Goal: Task Accomplishment & Management: Manage account settings

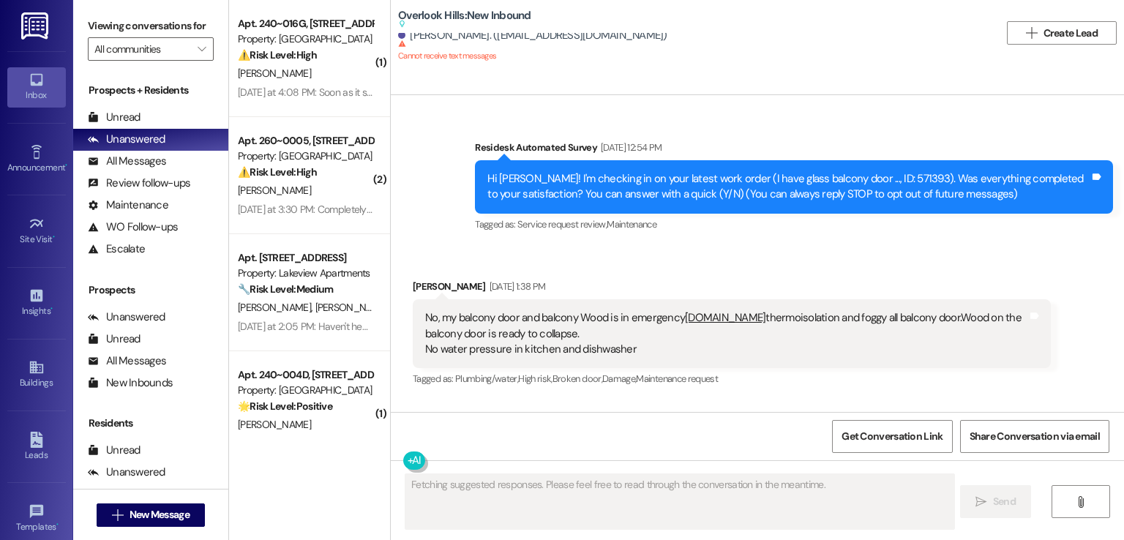
scroll to position [24555, 0]
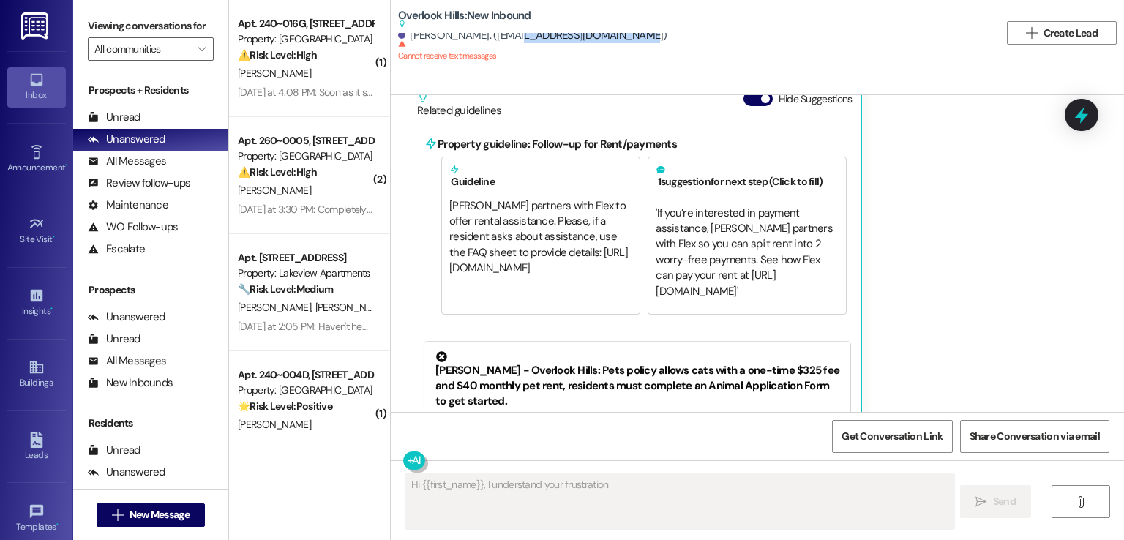
drag, startPoint x: 621, startPoint y: 36, endPoint x: 497, endPoint y: 32, distance: 123.7
click at [497, 32] on div "Overlook Hills: New Inbound Suggested actions and notes available for this mess…" at bounding box center [699, 33] width 602 height 59
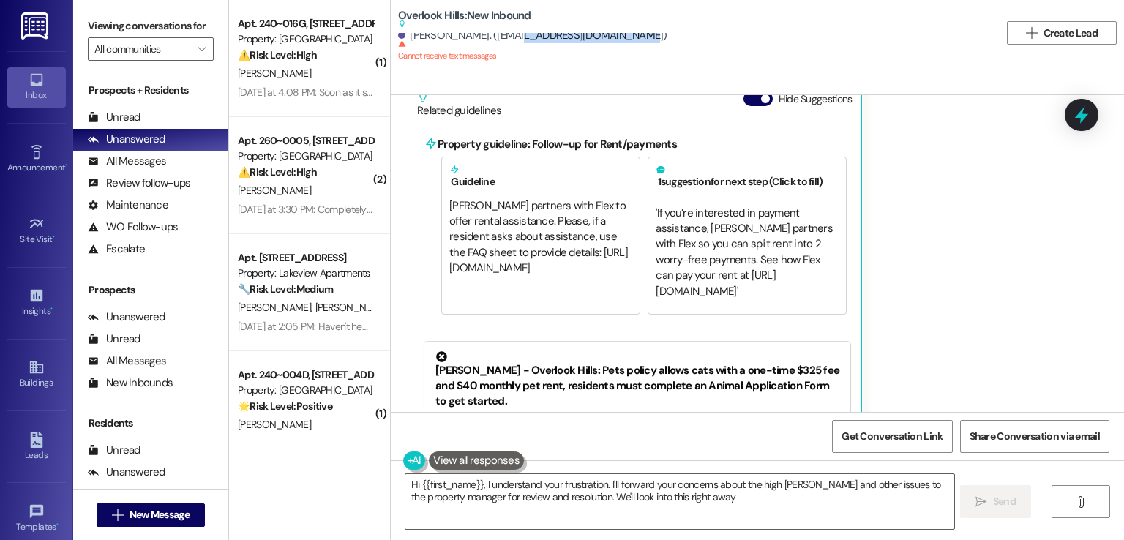
type textarea "Hi {{first_name}}, I understand your frustration. I'll forward your concerns ab…"
copy div "soofasammick@gmail.com"
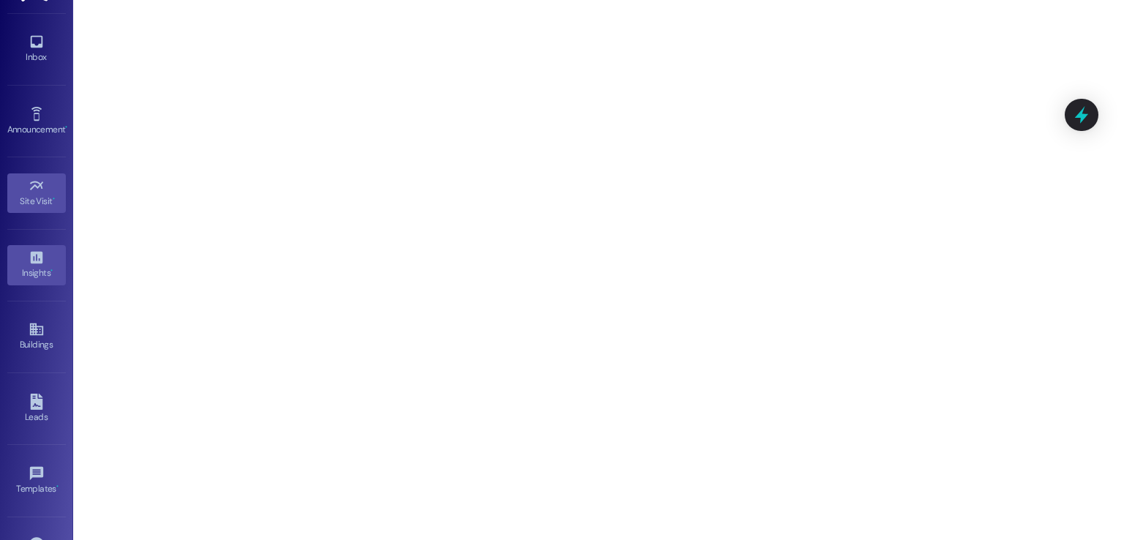
scroll to position [73, 0]
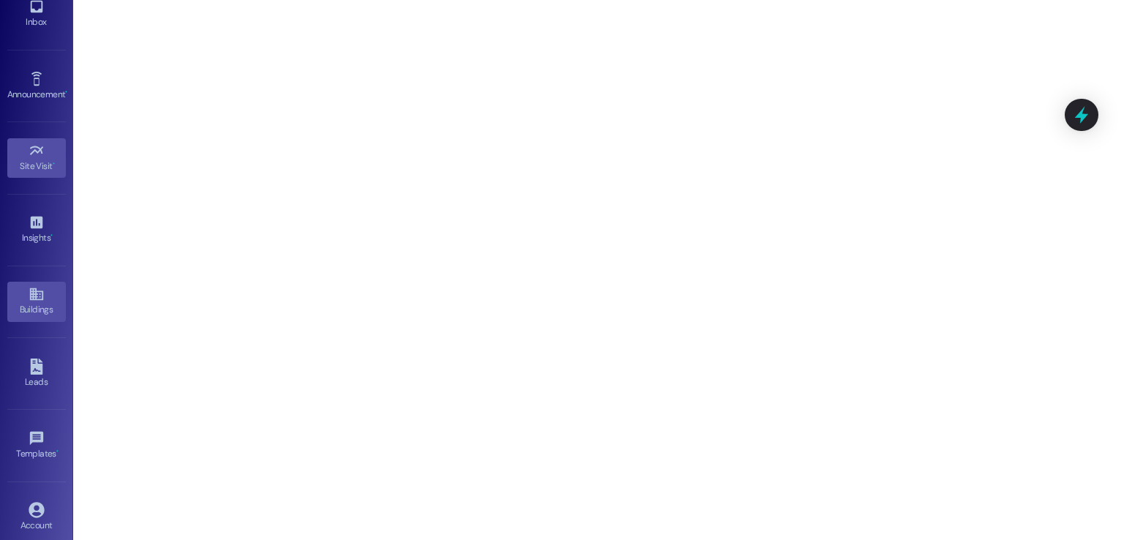
click at [31, 293] on icon at bounding box center [37, 294] width 16 height 16
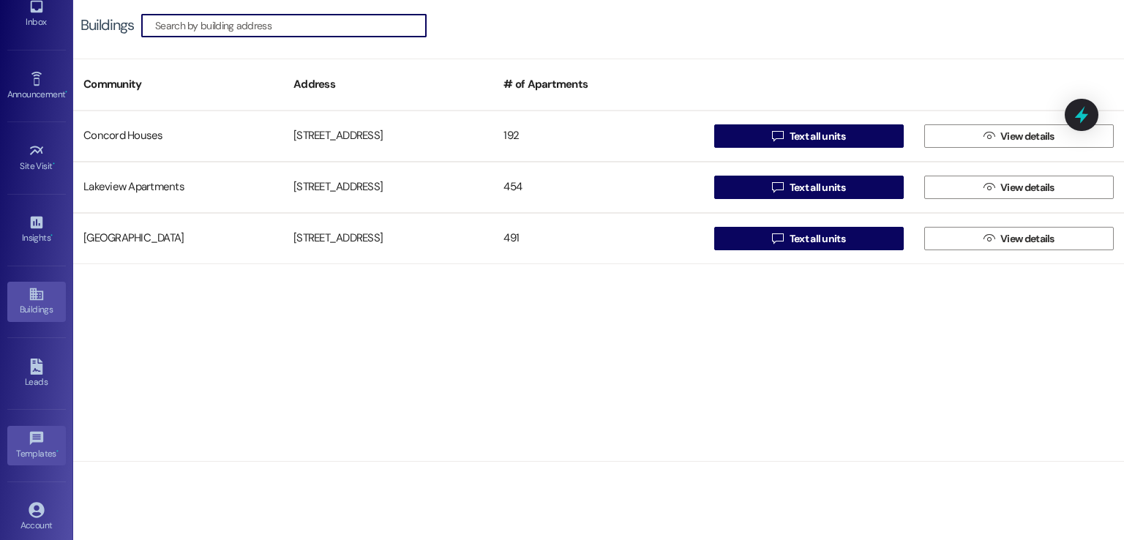
scroll to position [154, 0]
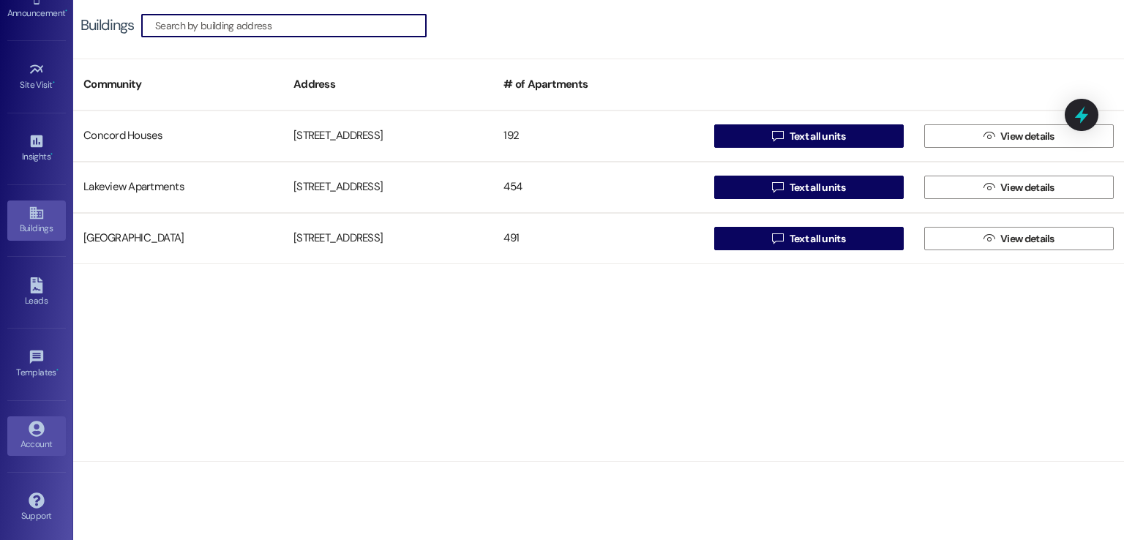
click at [34, 437] on div "Account" at bounding box center [36, 444] width 73 height 15
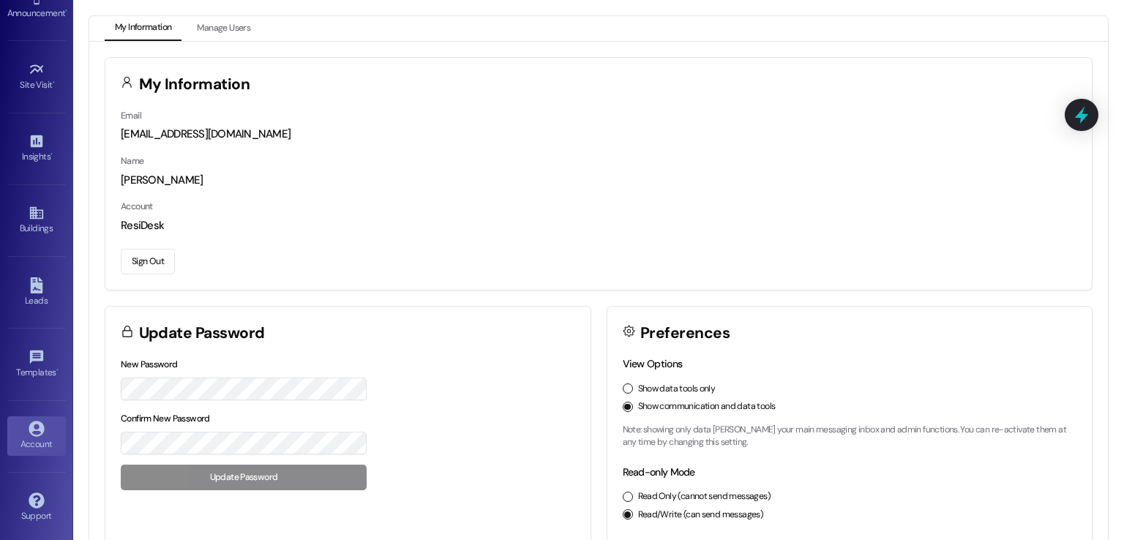
click at [144, 258] on button "Sign Out" at bounding box center [148, 262] width 54 height 26
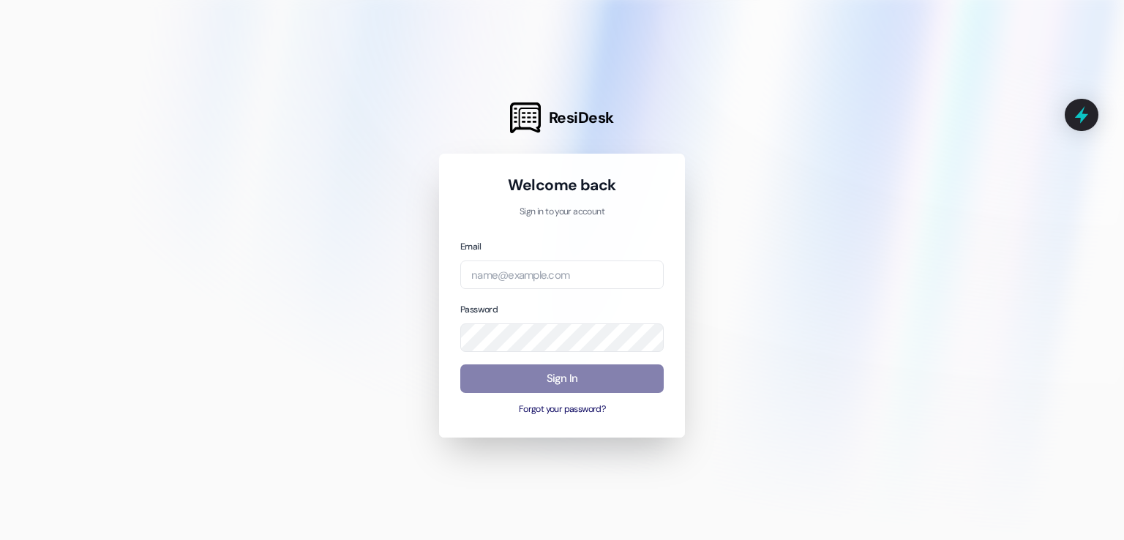
type input "[EMAIL_ADDRESS][DOMAIN_NAME]"
